Goal: Find specific page/section: Find specific page/section

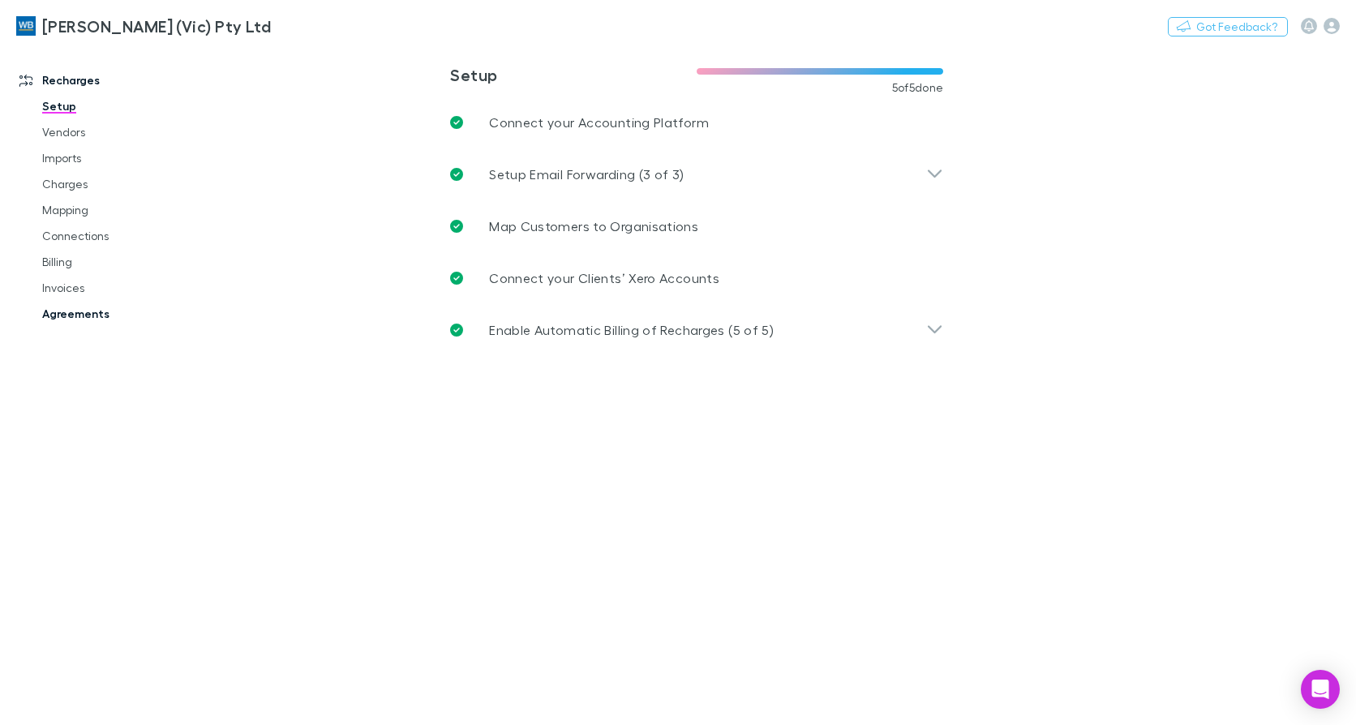
click at [72, 314] on link "Agreements" at bounding box center [120, 314] width 189 height 26
